Goal: Navigation & Orientation: Find specific page/section

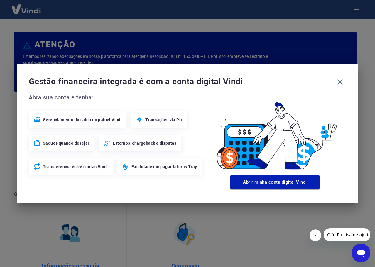
click at [258, 76] on span "Gestão financeira integrada é com a conta digital Vindi" at bounding box center [181, 82] width 305 height 12
click at [344, 83] on icon "button" at bounding box center [339, 81] width 9 height 9
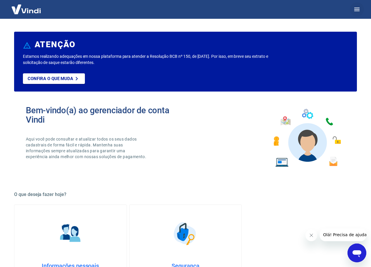
click at [355, 12] on icon "button" at bounding box center [356, 9] width 7 height 7
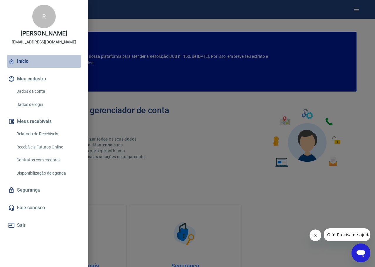
click at [29, 63] on link "Início" at bounding box center [44, 61] width 74 height 13
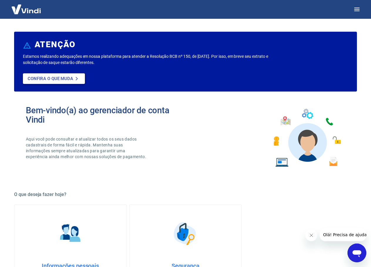
click at [49, 80] on p "Confira o que muda" at bounding box center [50, 78] width 45 height 5
